Goal: Transaction & Acquisition: Purchase product/service

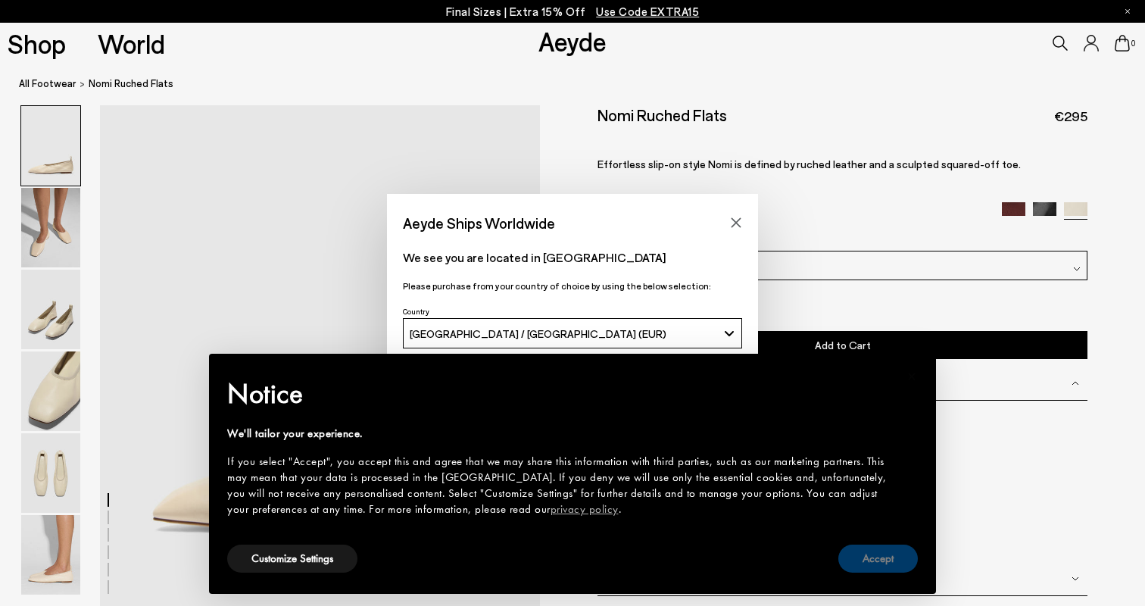
click at [879, 568] on button "Accept" at bounding box center [877, 558] width 79 height 28
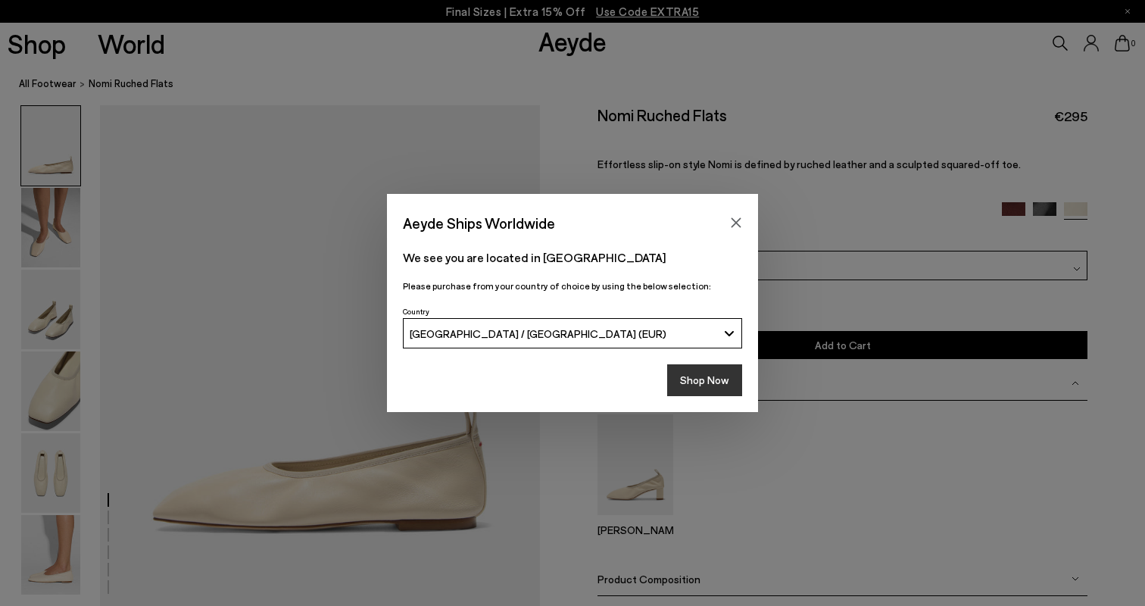
click at [701, 384] on button "Shop Now" at bounding box center [704, 380] width 75 height 32
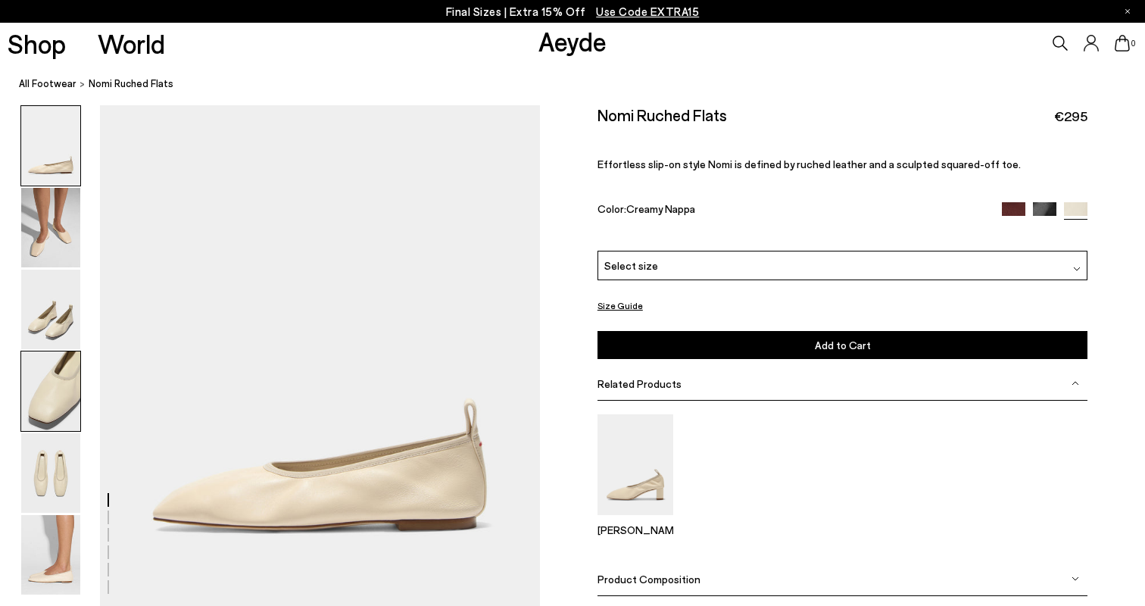
click at [52, 396] on img at bounding box center [50, 390] width 59 height 79
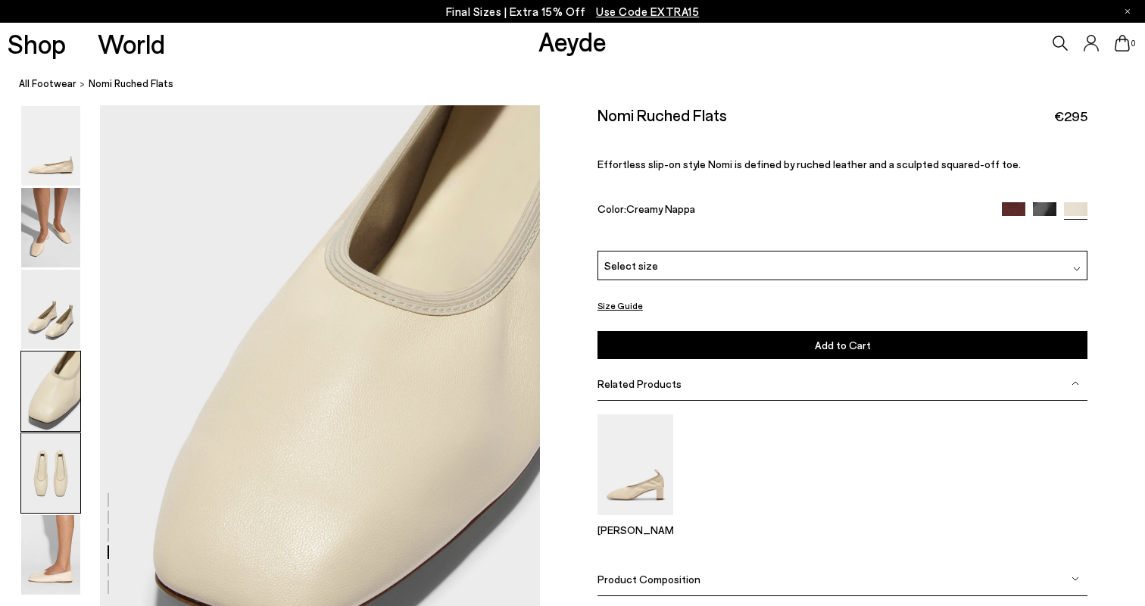
click at [45, 466] on img at bounding box center [50, 472] width 59 height 79
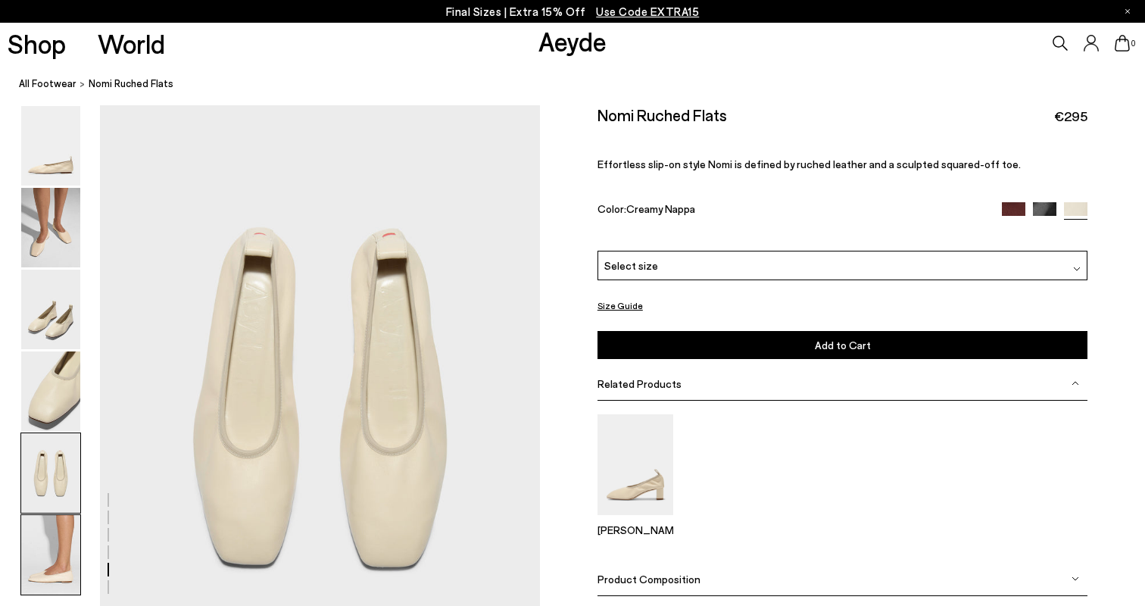
click at [39, 538] on img at bounding box center [50, 554] width 59 height 79
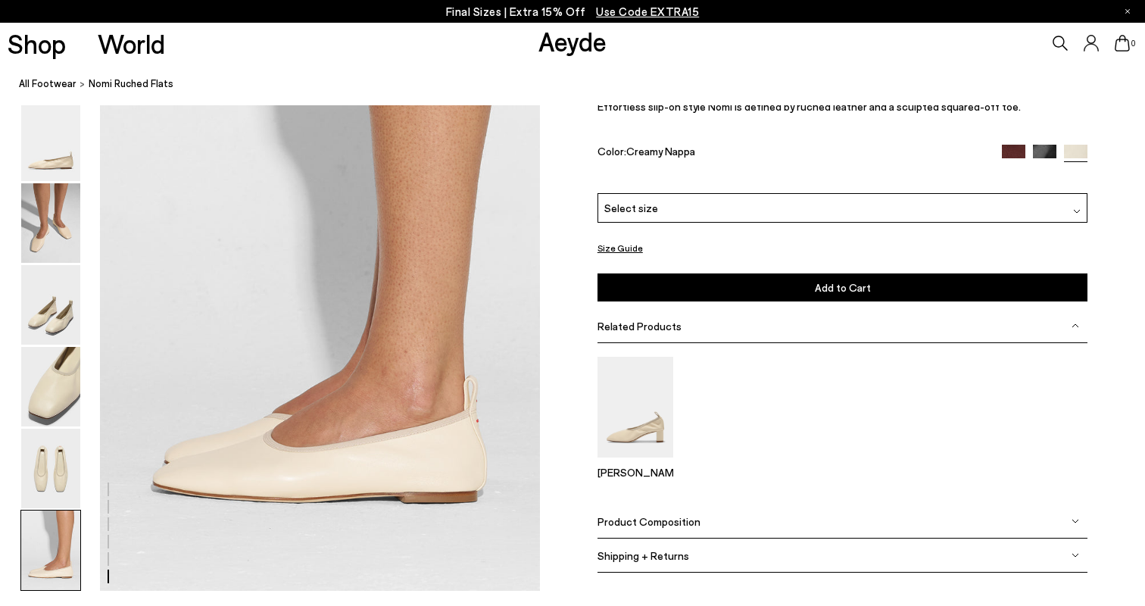
scroll to position [2964, 0]
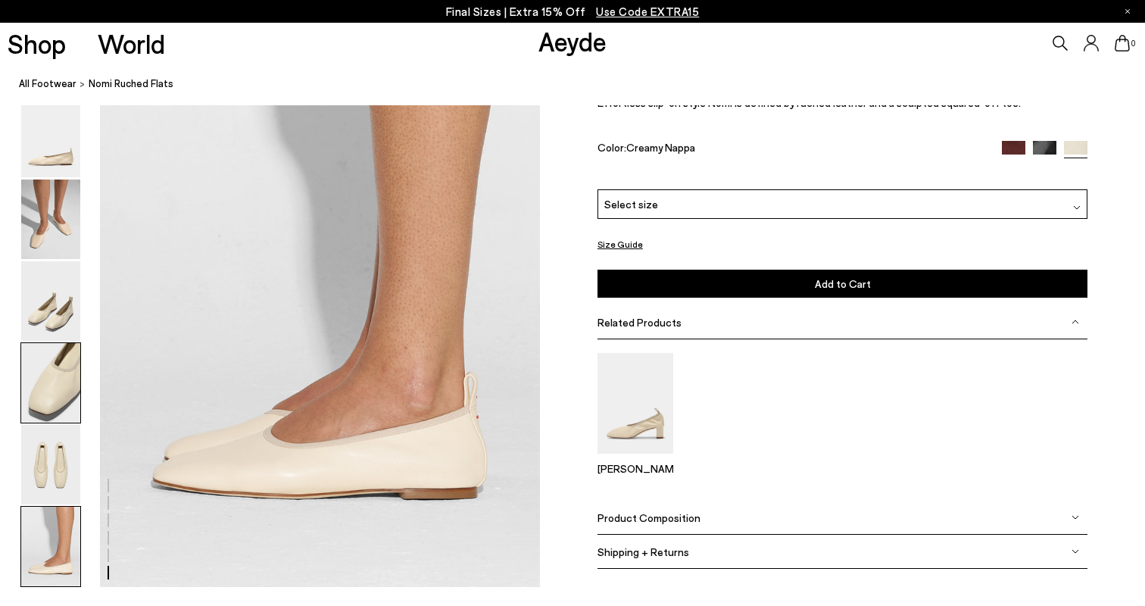
click at [62, 375] on img at bounding box center [50, 382] width 59 height 79
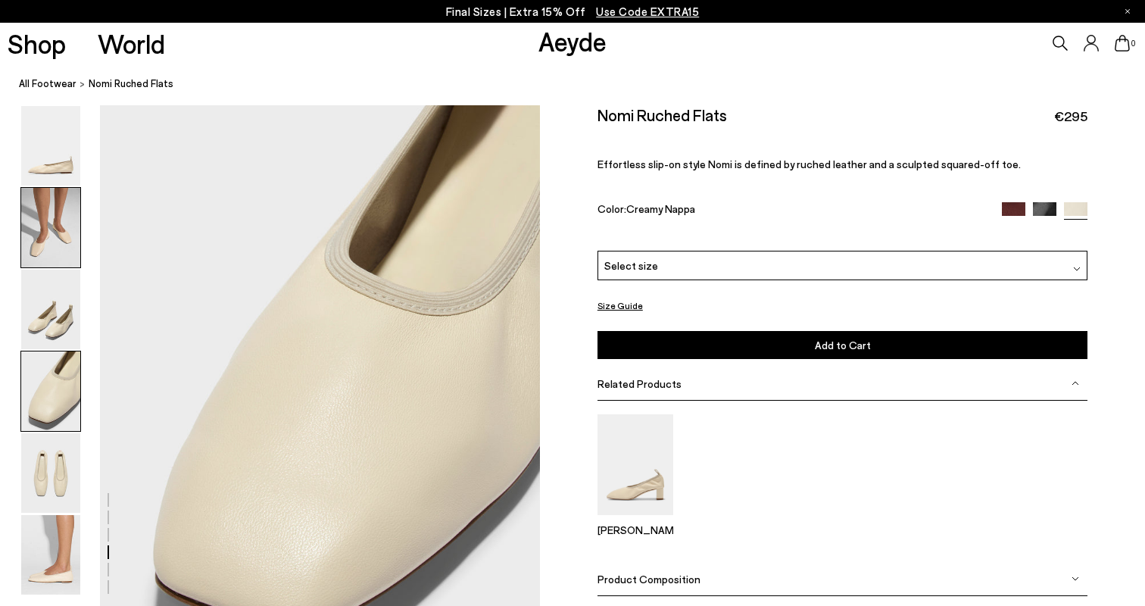
click at [51, 232] on img at bounding box center [50, 227] width 59 height 79
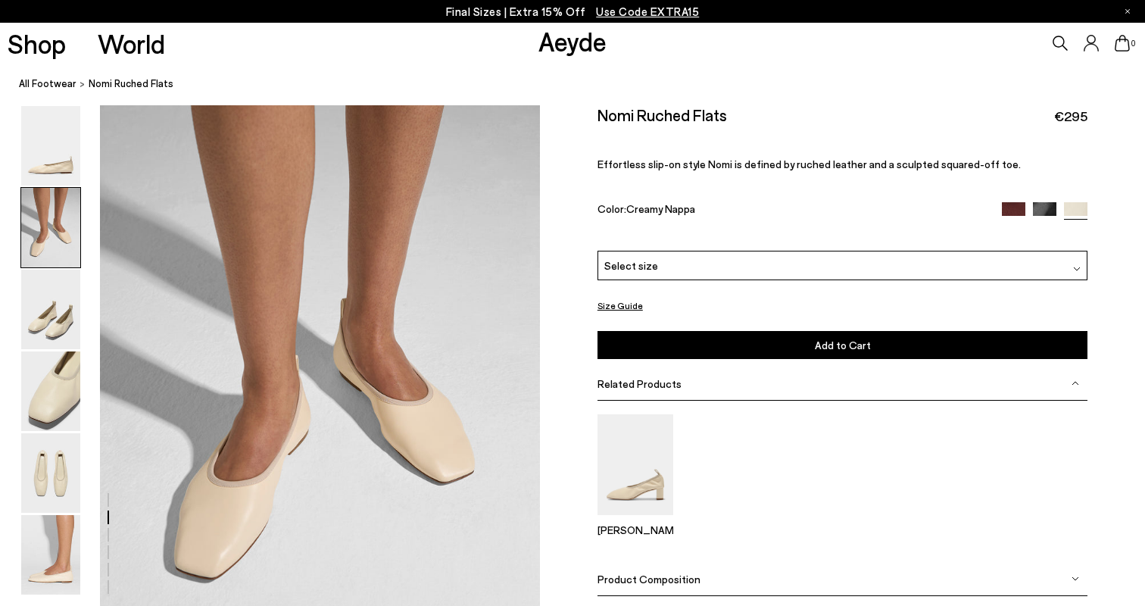
scroll to position [539, 0]
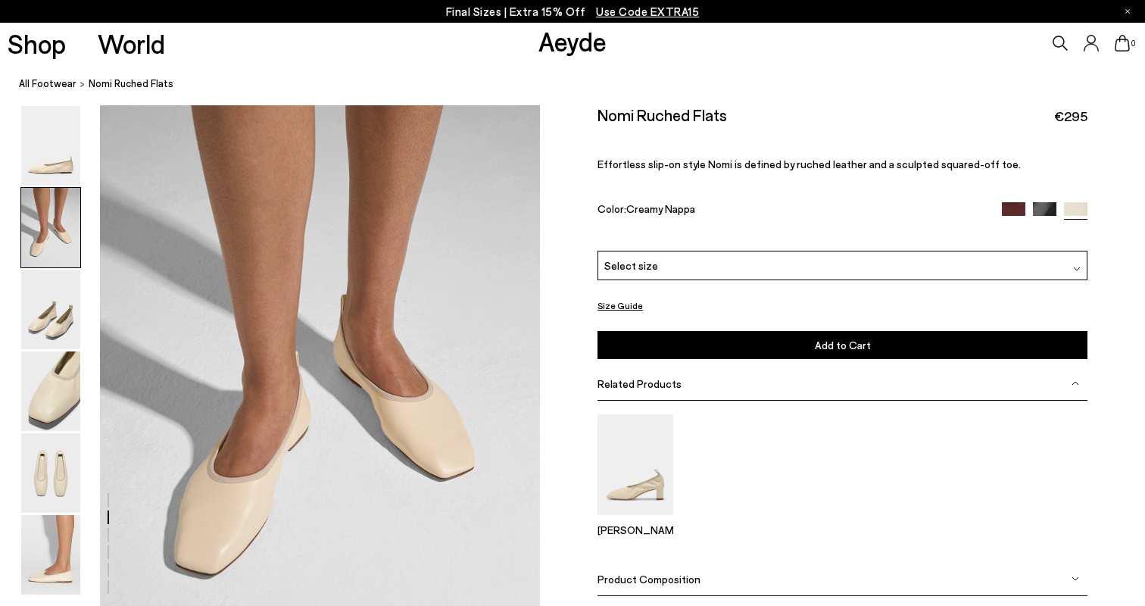
click at [805, 251] on div "Select size" at bounding box center [842, 266] width 491 height 30
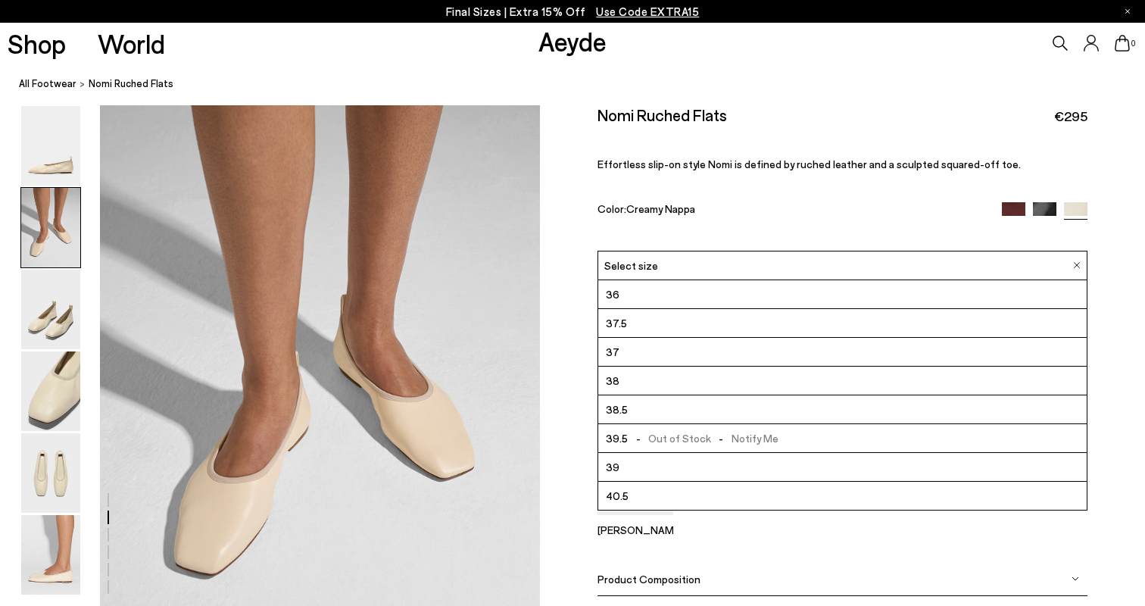
click at [606, 313] on span "37.5" at bounding box center [616, 322] width 21 height 19
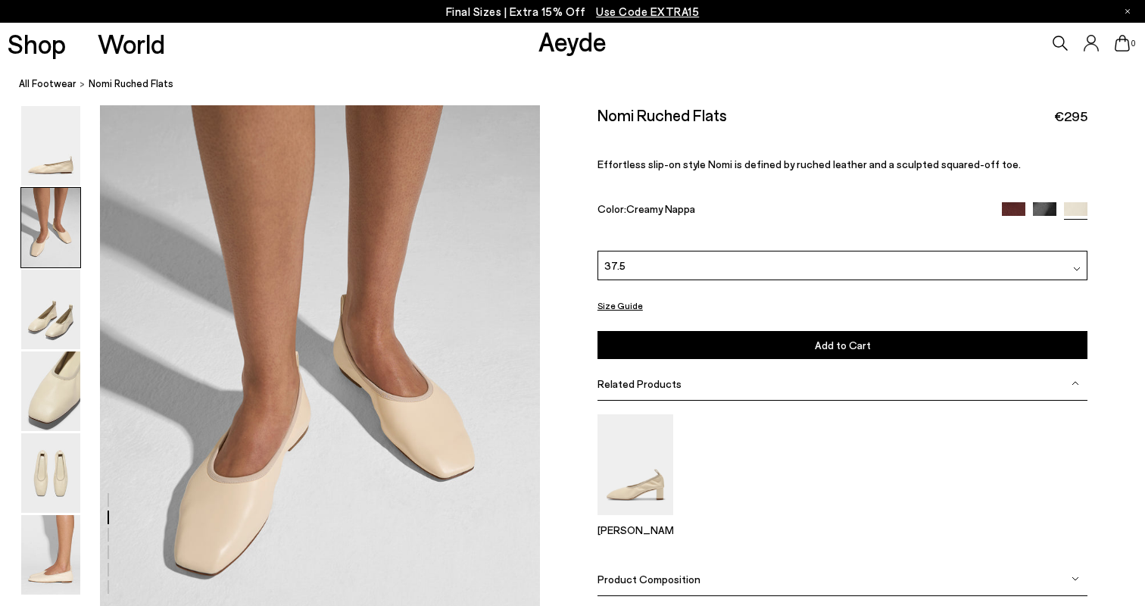
click at [672, 251] on div "37.5" at bounding box center [842, 266] width 491 height 30
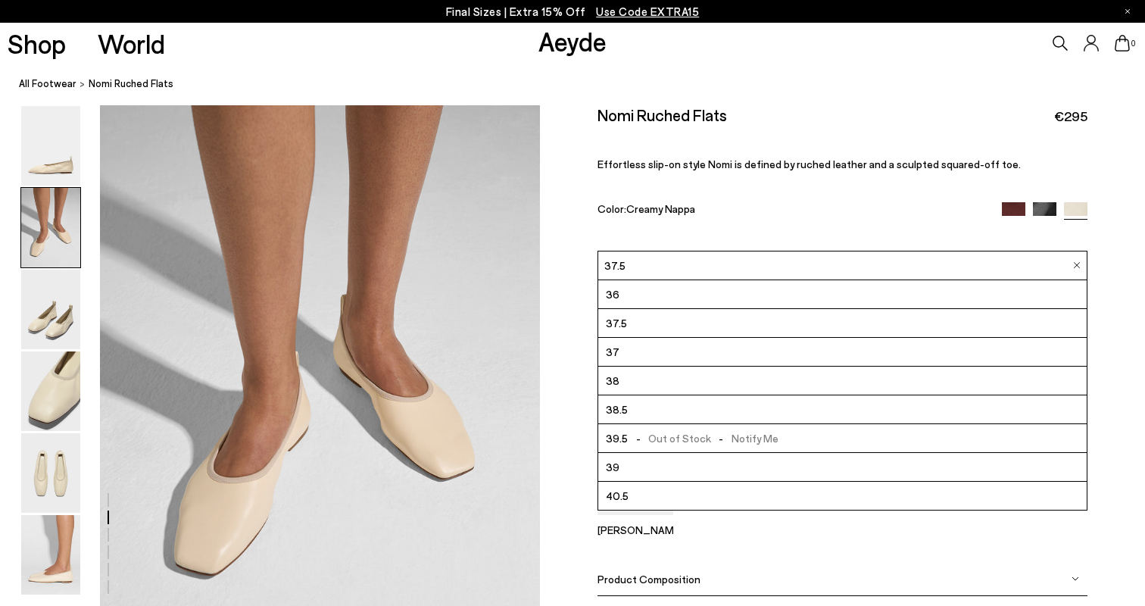
click at [619, 338] on li "37" at bounding box center [842, 352] width 489 height 29
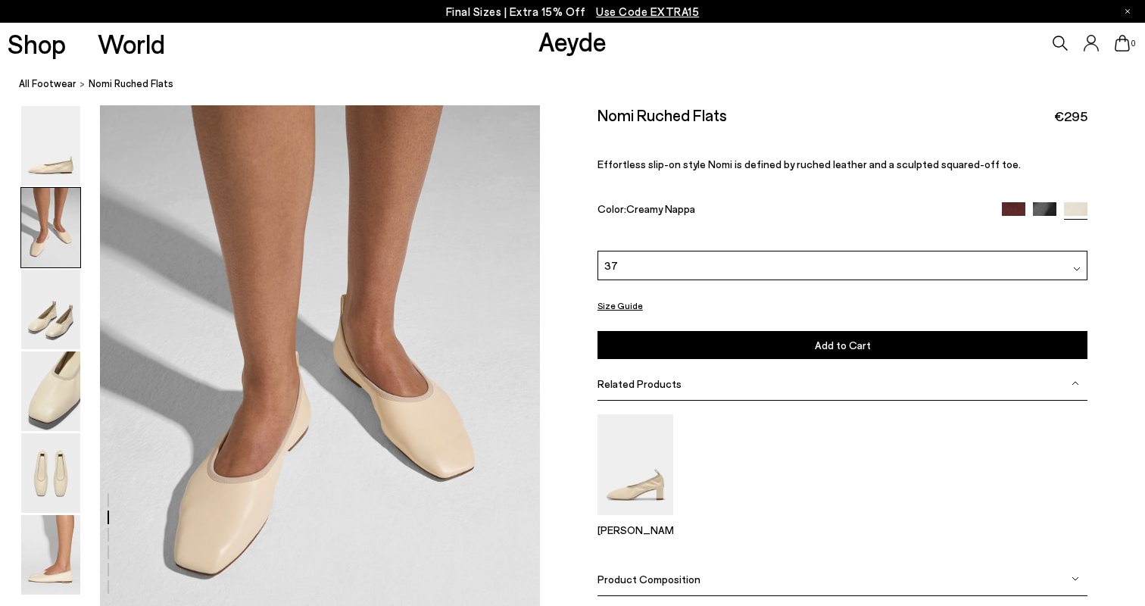
click at [655, 14] on span "Use Code EXTRA15" at bounding box center [647, 12] width 103 height 14
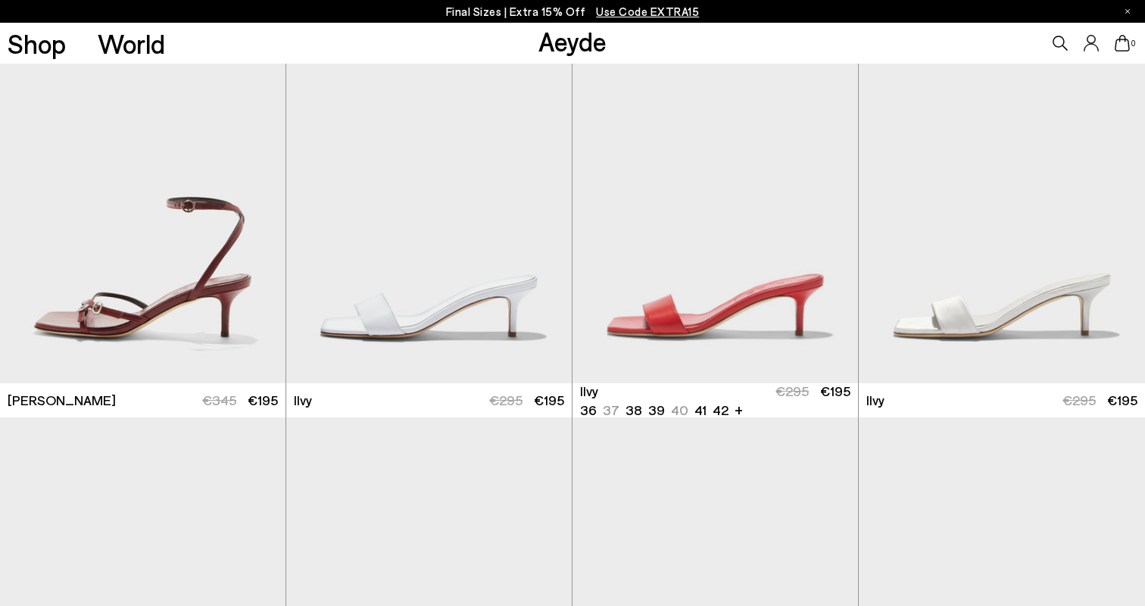
scroll to position [2268, 0]
